Goal: Task Accomplishment & Management: Use online tool/utility

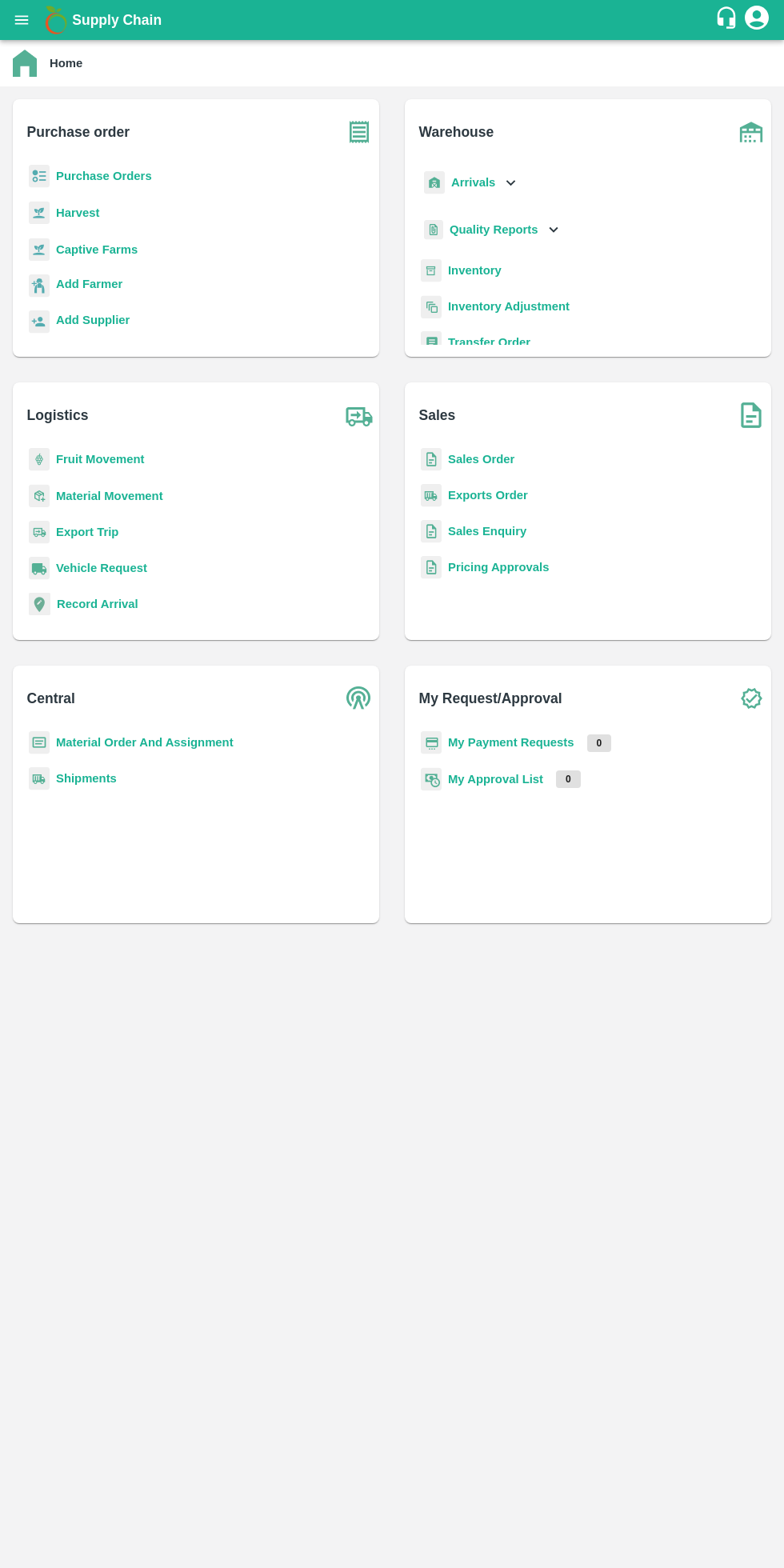
click at [90, 464] on b "Fruit Movement" at bounding box center [100, 459] width 89 height 13
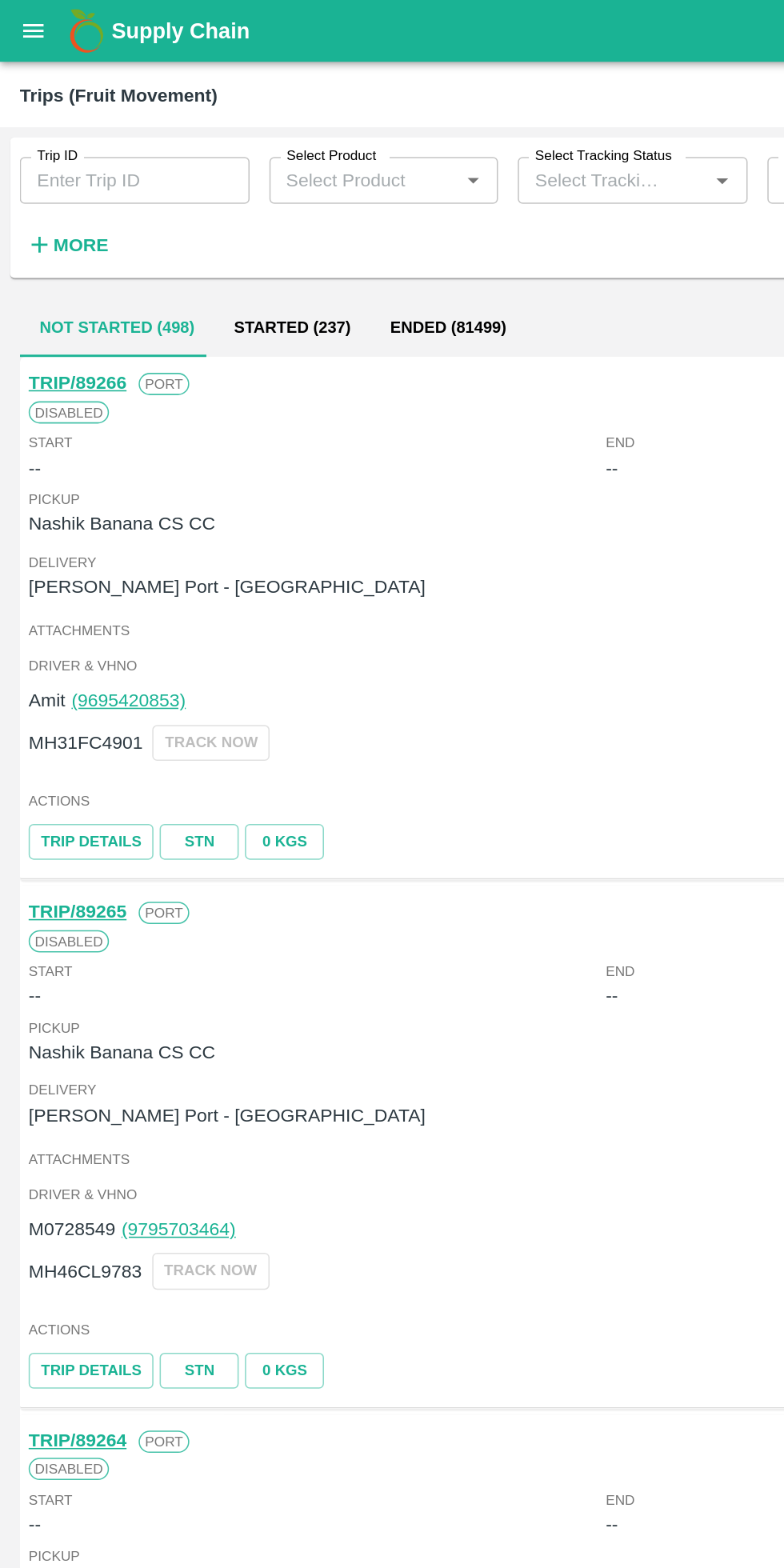
click at [46, 159] on strong "More" at bounding box center [52, 158] width 36 height 13
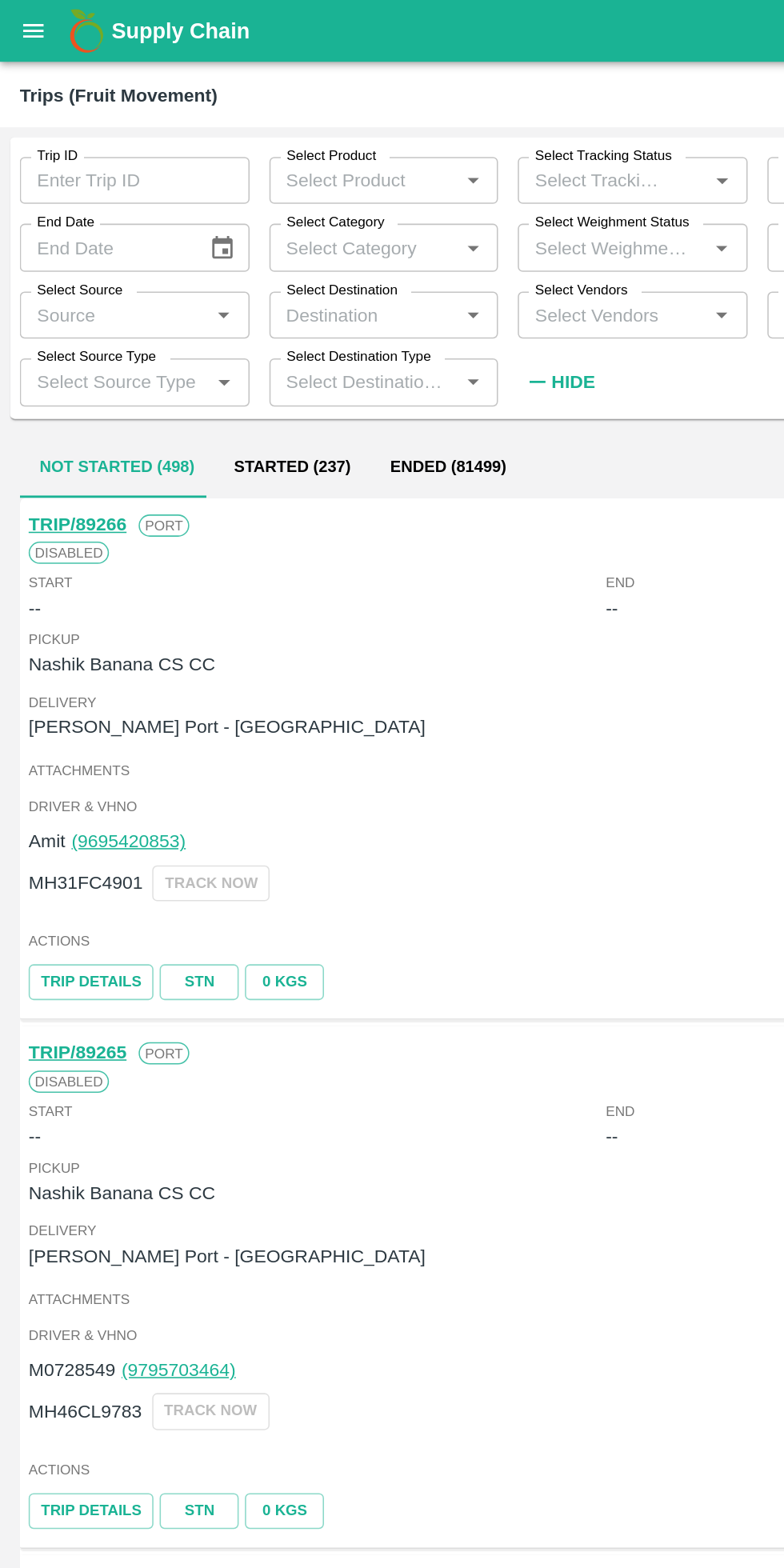
click at [268, 204] on input "Select Destination" at bounding box center [235, 204] width 113 height 21
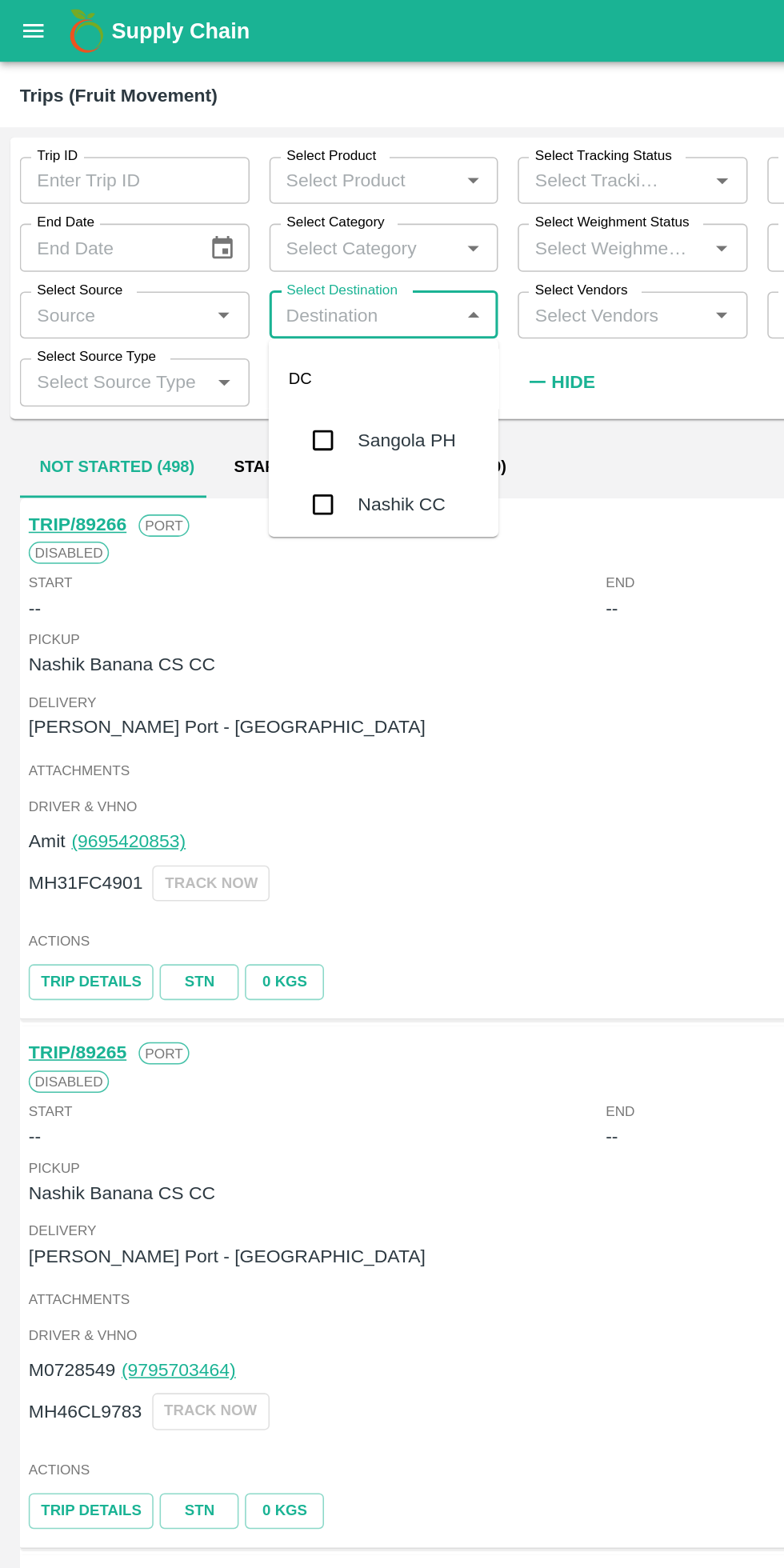
click at [422, 201] on input "Select Vendors" at bounding box center [396, 204] width 113 height 21
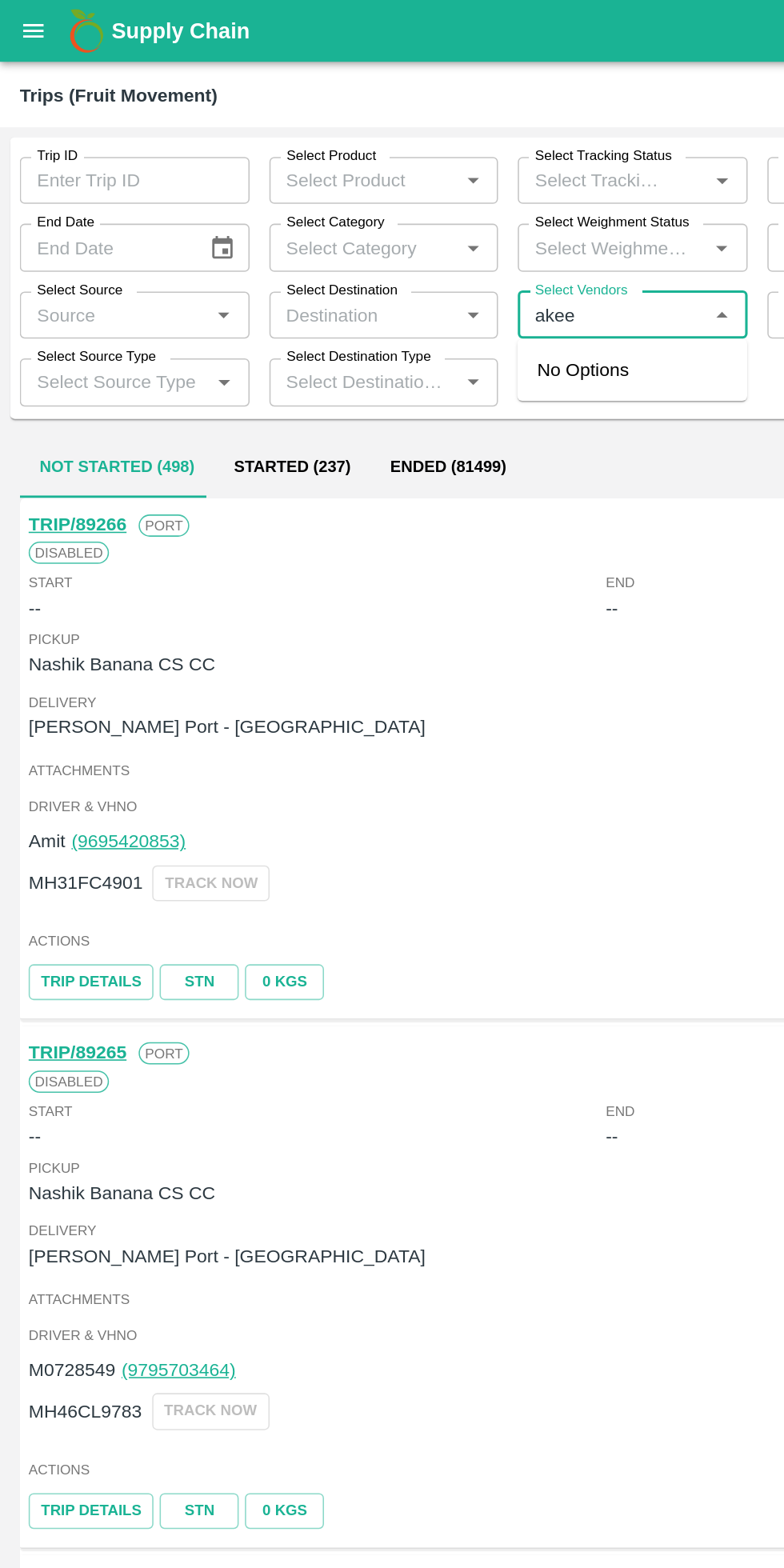
type input "[PERSON_NAME]"
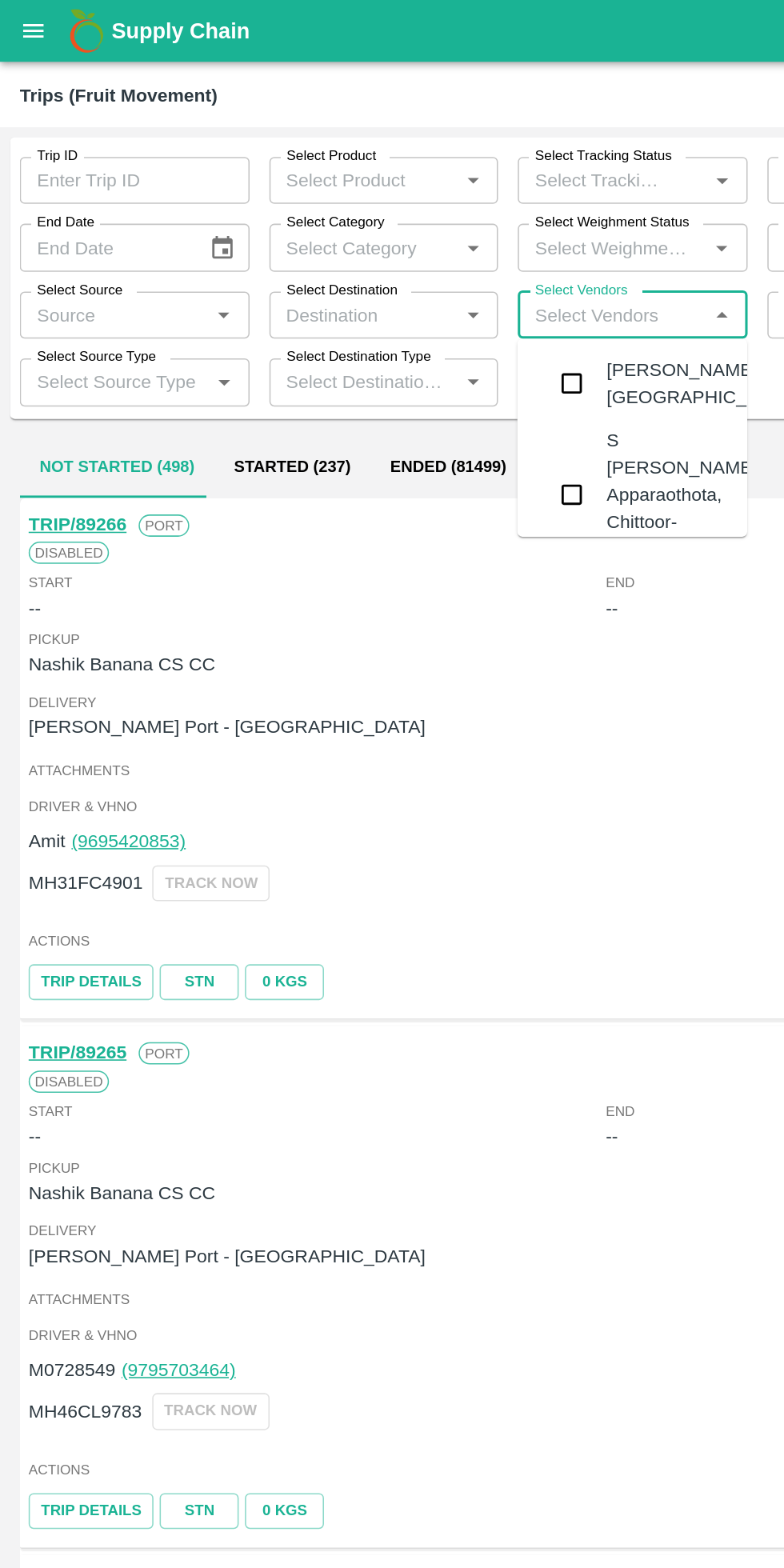
click at [404, 199] on input "Select Vendors" at bounding box center [396, 204] width 113 height 21
type input "[PERSON_NAME]"
type input "[PERSON_NAME] ay"
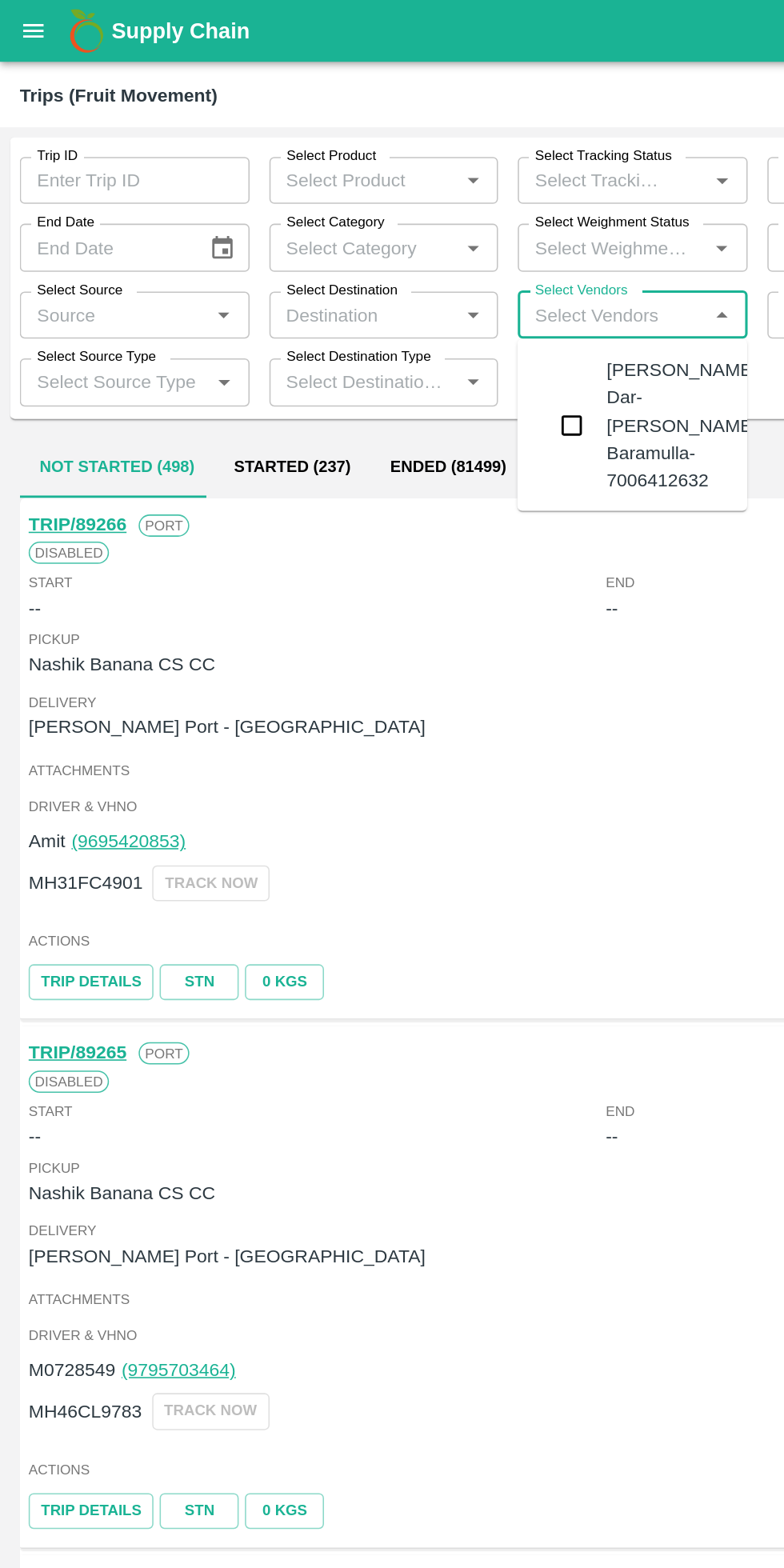
click at [369, 283] on input "checkbox" at bounding box center [370, 275] width 32 height 32
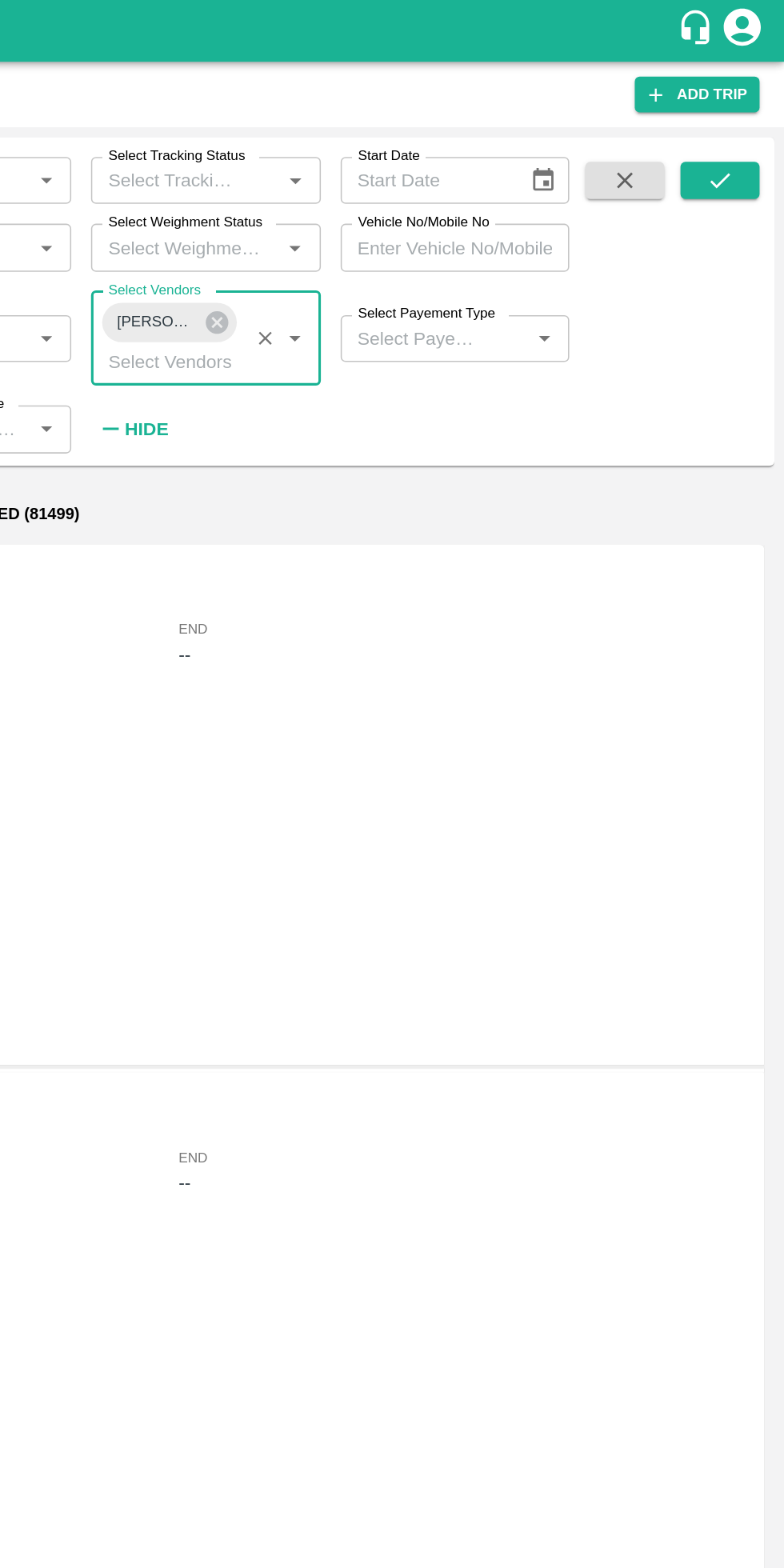
click at [749, 121] on icon "submit" at bounding box center [742, 116] width 18 height 18
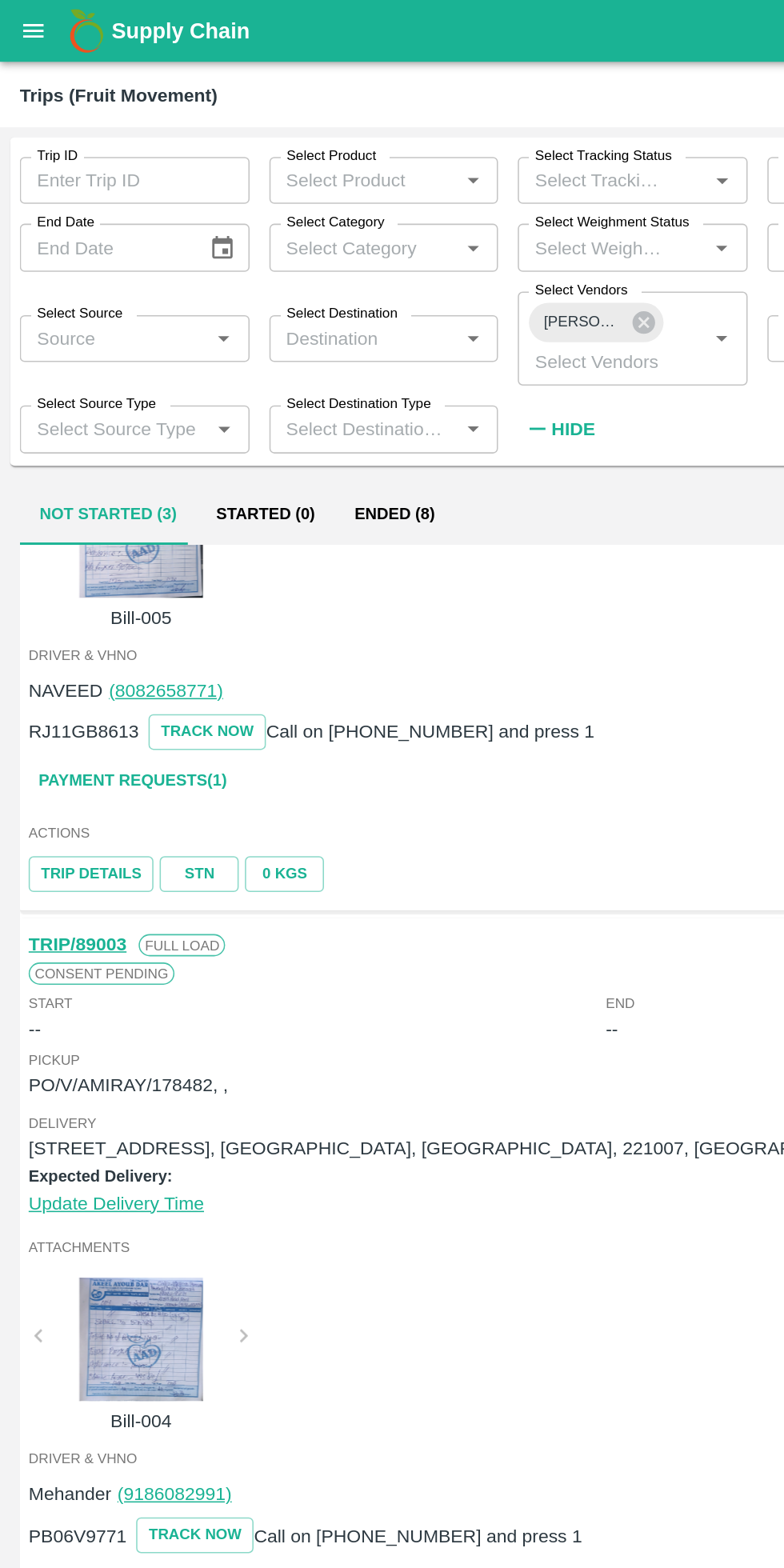
scroll to position [348, 0]
